Goal: Information Seeking & Learning: Understand process/instructions

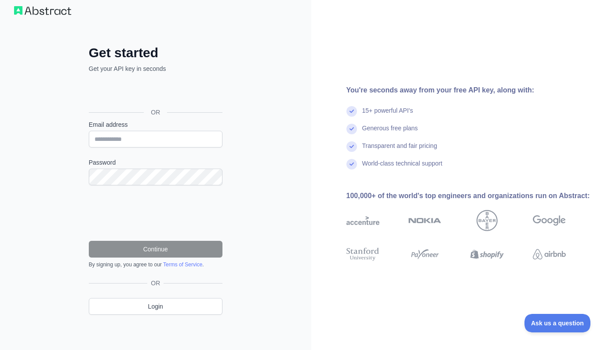
scroll to position [11, 0]
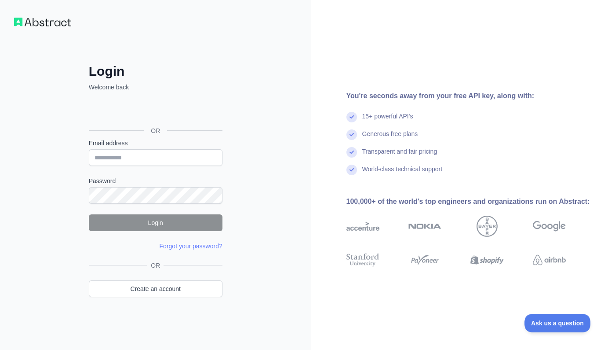
click at [198, 114] on div "Sign in with Google. Opens in new tab" at bounding box center [155, 110] width 132 height 19
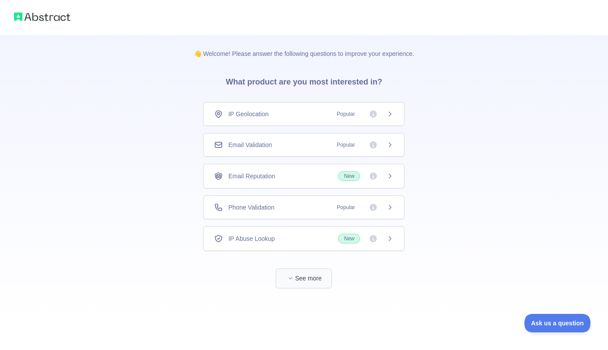
click at [293, 278] on span "button" at bounding box center [290, 278] width 9 height 9
click at [280, 208] on div "Phone Validation Popular" at bounding box center [303, 207] width 179 height 9
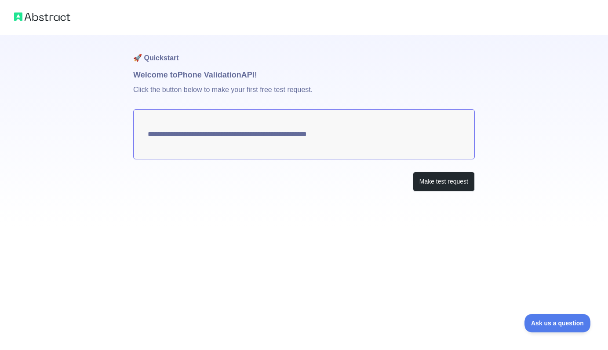
click at [343, 133] on textarea "**********" at bounding box center [304, 134] width 342 height 50
click at [204, 80] on h1 "Welcome to Phone Validation API!" at bounding box center [304, 75] width 342 height 12
click at [312, 93] on p "Click the button below to make your first free test request." at bounding box center [304, 95] width 342 height 28
click at [438, 181] on button "Make test request" at bounding box center [444, 182] width 62 height 20
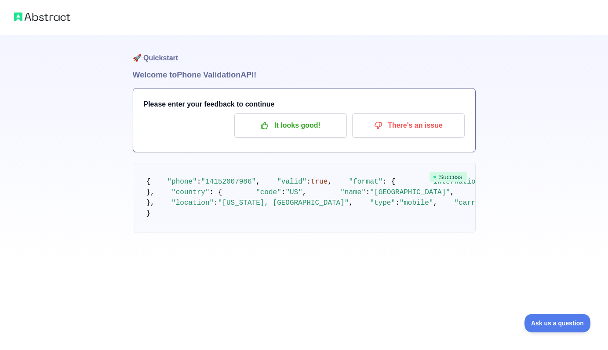
scroll to position [51, 0]
click at [237, 178] on span ""14152007986"" at bounding box center [228, 182] width 55 height 8
click at [288, 118] on p "It looks good!" at bounding box center [290, 125] width 99 height 15
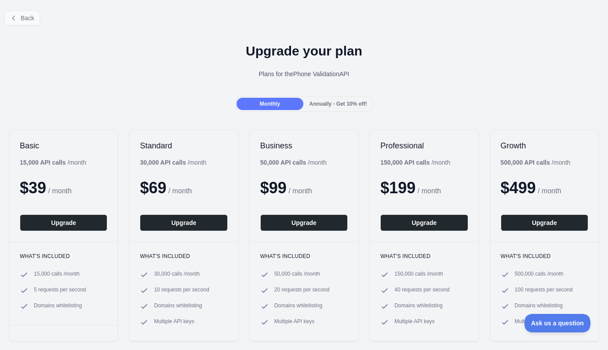
click at [24, 18] on span "Back" at bounding box center [28, 18] width 14 height 7
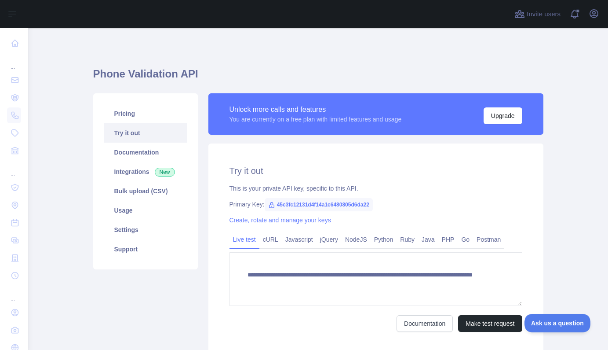
click at [291, 205] on span "45c3fc12131d4f14a1c6480805d6da22" at bounding box center [319, 204] width 108 height 13
copy span "45c3fc12131d4f14a1c6480805d6da22"
click at [388, 241] on link "Python" at bounding box center [384, 239] width 26 height 14
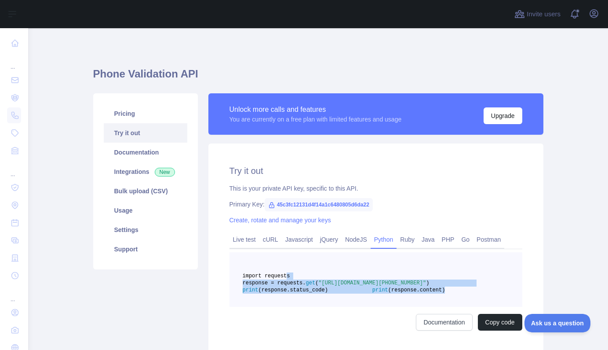
drag, startPoint x: 360, startPoint y: 310, endPoint x: 288, endPoint y: 277, distance: 79.3
click at [288, 277] on pre "import requests response = requests. get ( "https://phonevalidation.abstractapi…" at bounding box center [376, 279] width 293 height 55
copy code "import requests response = requests. get ( "https://phonevalidation.abstractapi…"
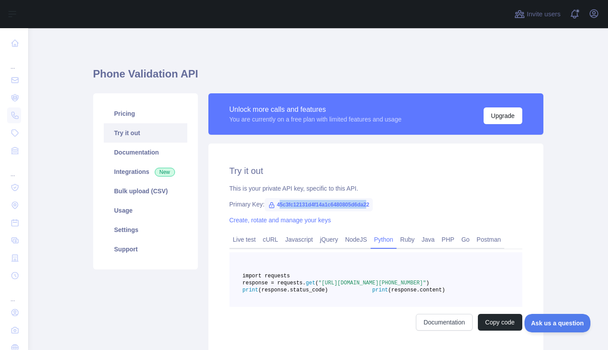
drag, startPoint x: 280, startPoint y: 205, endPoint x: 376, endPoint y: 201, distance: 96.4
click at [373, 201] on span "45c3fc12131d4f14a1c6480805d6da22" at bounding box center [319, 204] width 108 height 13
drag, startPoint x: 380, startPoint y: 204, endPoint x: 277, endPoint y: 205, distance: 102.9
click at [277, 205] on span "45c3fc12131d4f14a1c6480805d6da22" at bounding box center [319, 204] width 108 height 13
copy div "45c3fc12131d4f14a1c6480805d6da22"
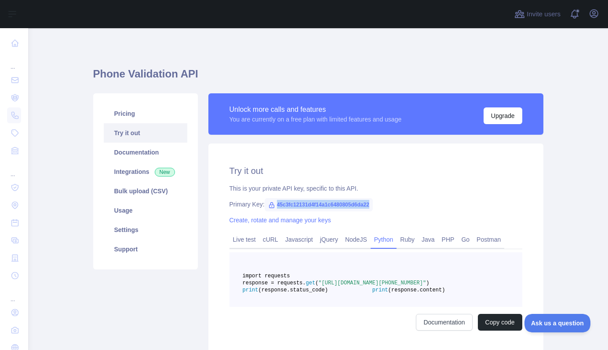
copy div "45c3fc12131d4f14a1c6480805d6da22"
drag, startPoint x: 369, startPoint y: 297, endPoint x: 270, endPoint y: 299, distance: 99.9
click at [318, 286] on span ""https://phonevalidation.abstractapi.com/v1/?api_key=45c3fc12131d4f14a1c6480805…" at bounding box center [372, 283] width 108 height 6
copy span "45c3fc12131d4f14a1c6480805d6da22"
